Goal: Transaction & Acquisition: Book appointment/travel/reservation

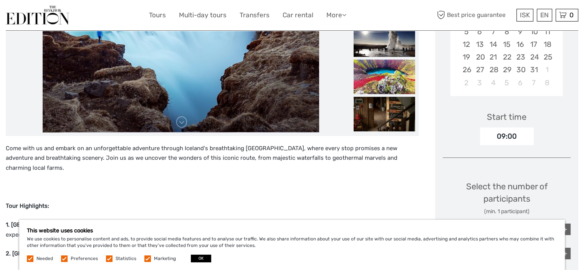
scroll to position [192, 0]
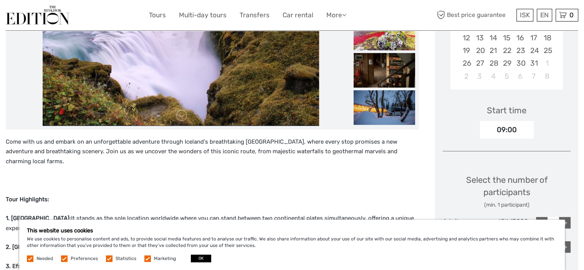
click at [86, 195] on p "Tour Highlights:" at bounding box center [212, 200] width 413 height 10
click at [201, 258] on button "OK" at bounding box center [201, 259] width 20 height 8
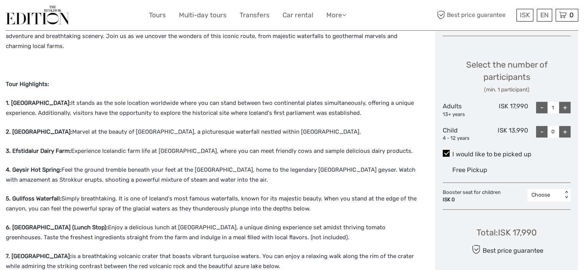
scroll to position [307, 0]
click at [545, 17] on div "EN English Español Deutsch" at bounding box center [544, 15] width 15 height 13
click at [567, 108] on div "+" at bounding box center [566, 108] width 12 height 12
type input "2"
